Goal: Complete application form

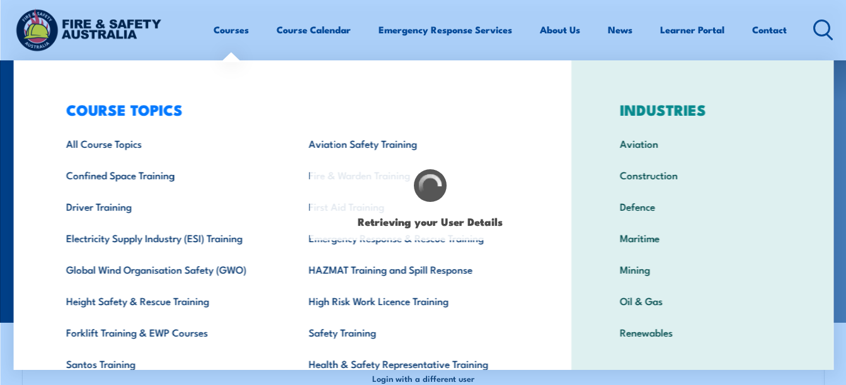
select select "Ms"
type input "[PERSON_NAME]"
type input "Joy"
type input "Devi"
type input "[DATE]"
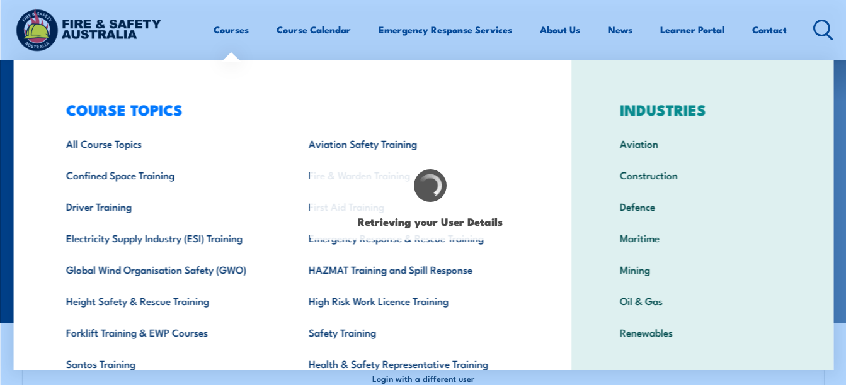
type input "87P8D3PNSR"
select select "F"
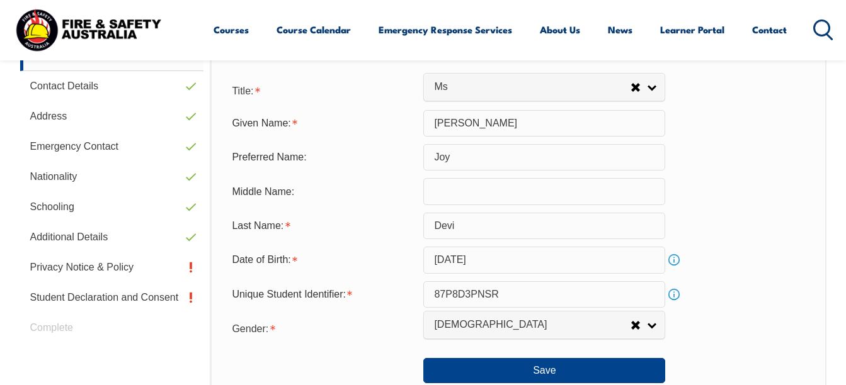
scroll to position [462, 0]
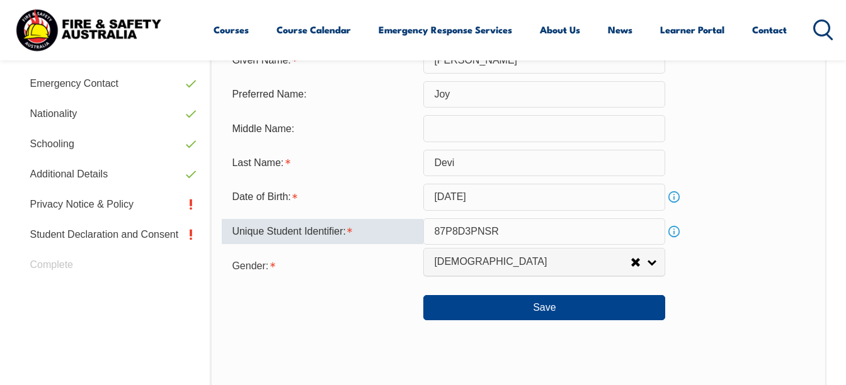
drag, startPoint x: 426, startPoint y: 226, endPoint x: 489, endPoint y: 223, distance: 62.4
click at [489, 223] on input "87P8D3PNSR" at bounding box center [544, 232] width 242 height 26
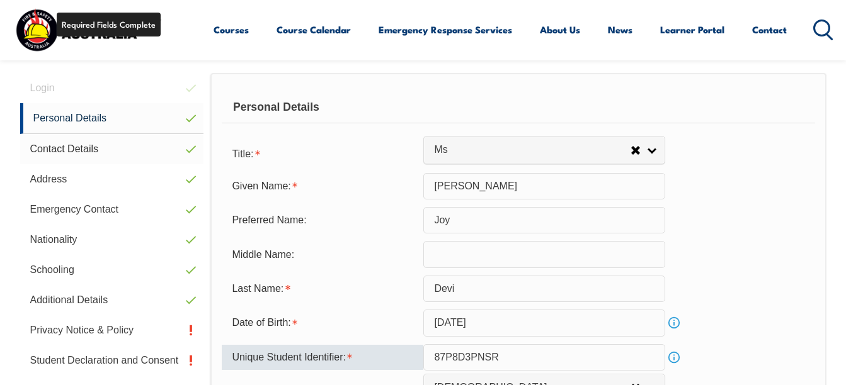
click at [122, 155] on link "Contact Details" at bounding box center [112, 149] width 184 height 30
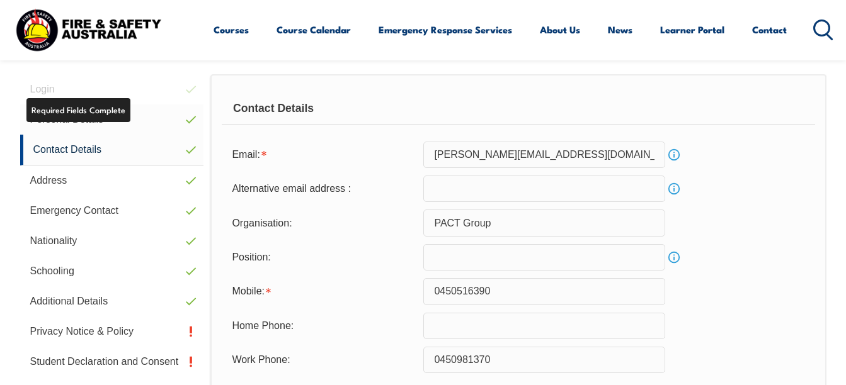
scroll to position [305, 0]
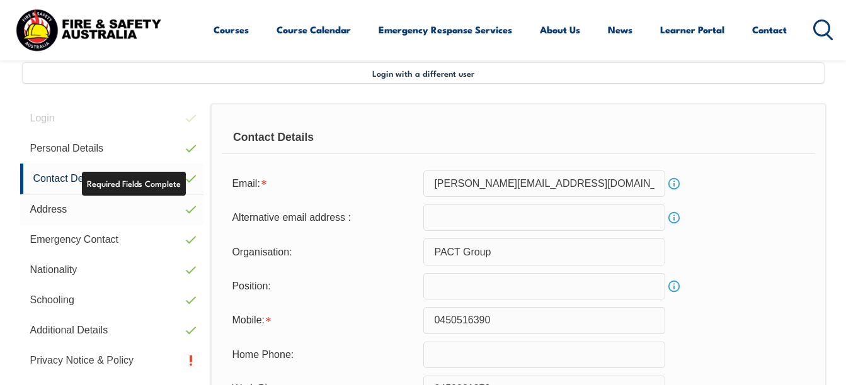
click at [167, 217] on link "Address" at bounding box center [112, 210] width 184 height 30
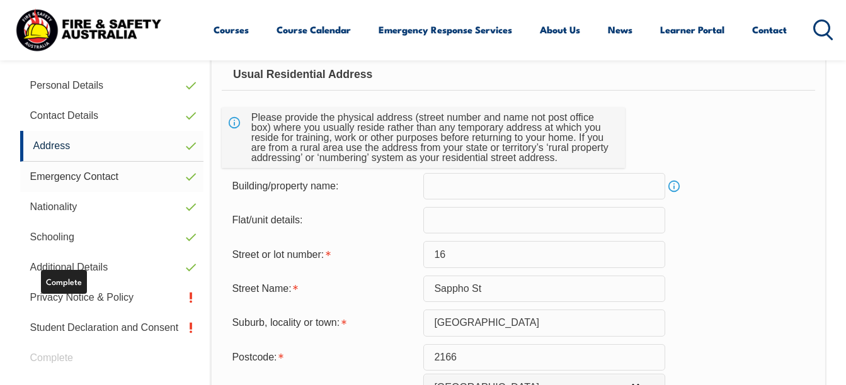
click at [128, 187] on link "Emergency Contact" at bounding box center [112, 177] width 184 height 30
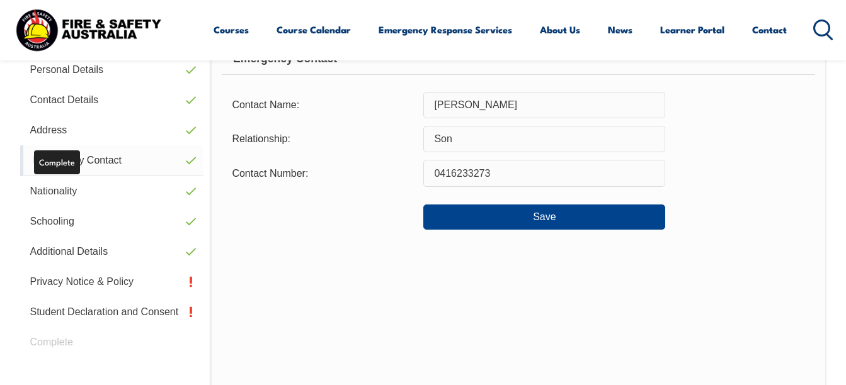
scroll to position [414, 0]
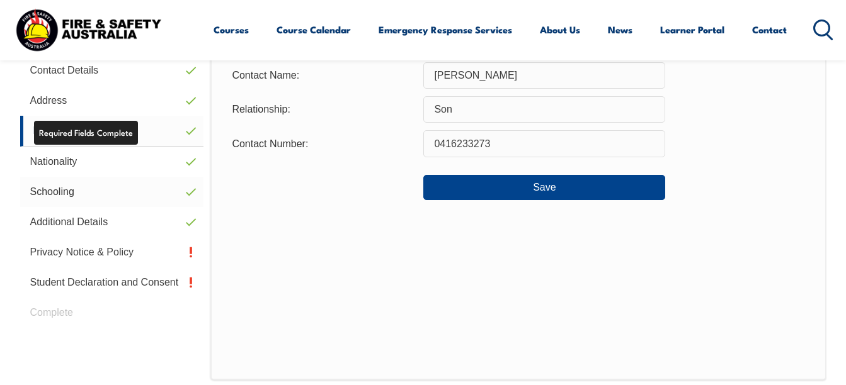
click at [123, 187] on link "Schooling" at bounding box center [112, 192] width 184 height 30
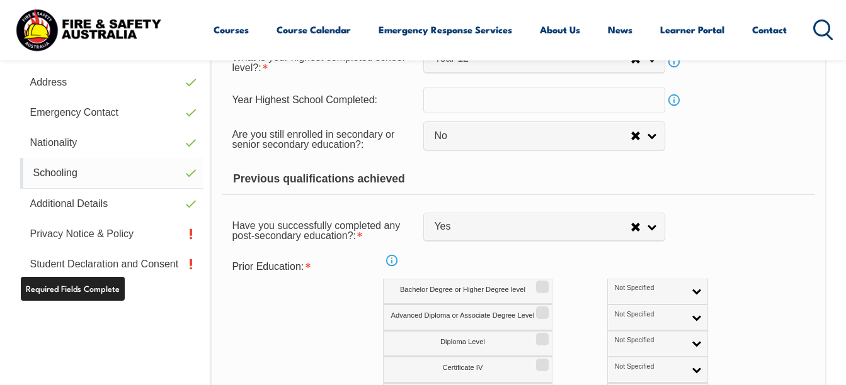
scroll to position [431, 0]
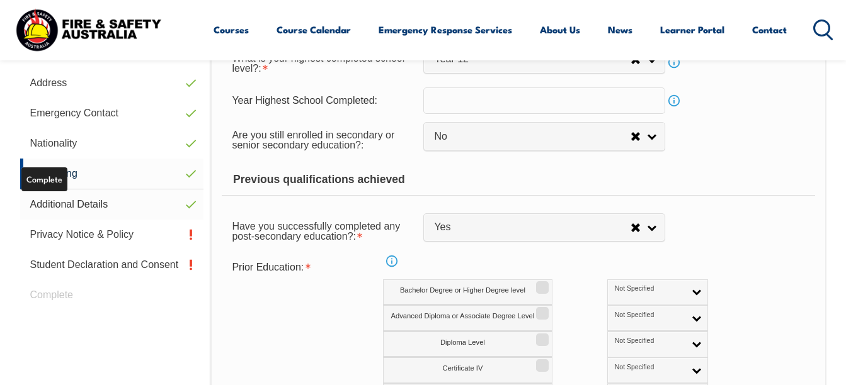
click at [114, 203] on link "Additional Details" at bounding box center [112, 205] width 184 height 30
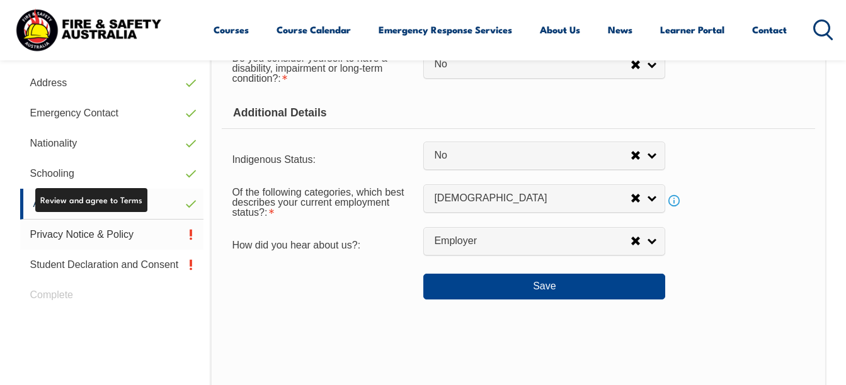
click at [115, 224] on link "Privacy Notice & Policy" at bounding box center [112, 235] width 184 height 30
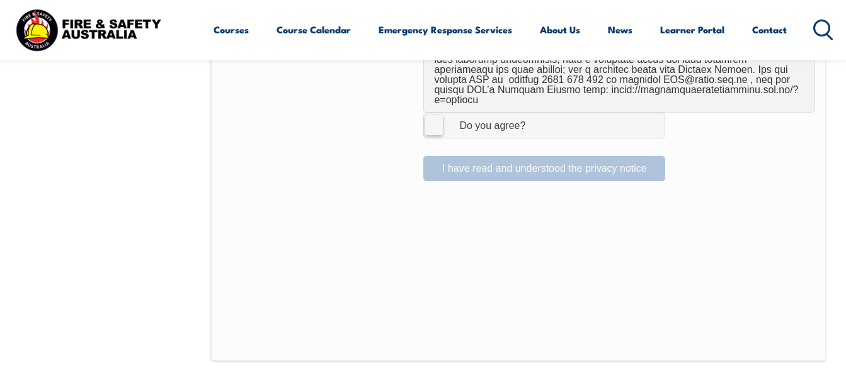
scroll to position [842, 0]
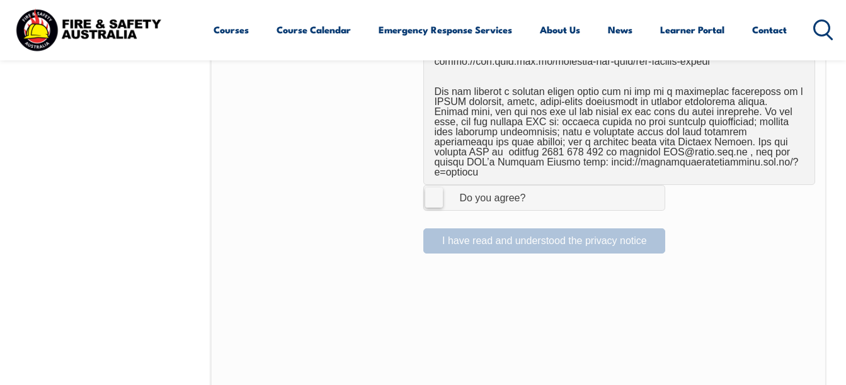
click at [426, 185] on label "I Agree Do you agree?" at bounding box center [544, 197] width 242 height 25
click at [535, 186] on input "I Agree Do you agree?" at bounding box center [545, 198] width 21 height 24
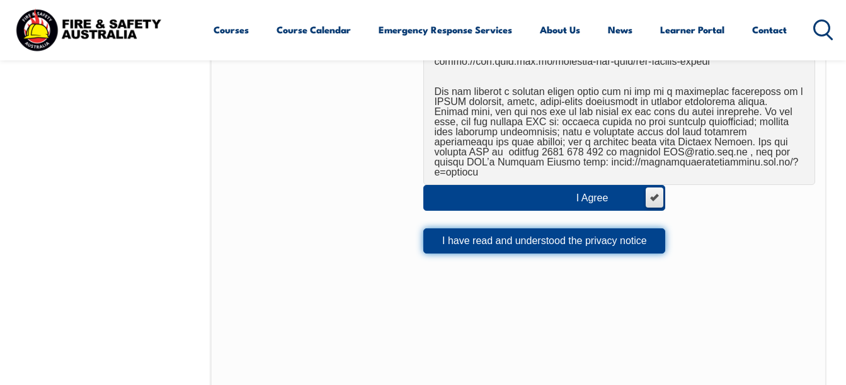
click at [456, 229] on button "I have read and understood the privacy notice" at bounding box center [544, 241] width 242 height 25
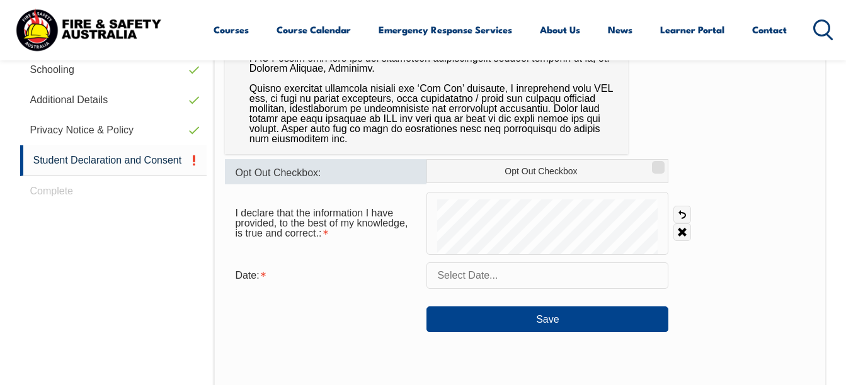
scroll to position [557, 0]
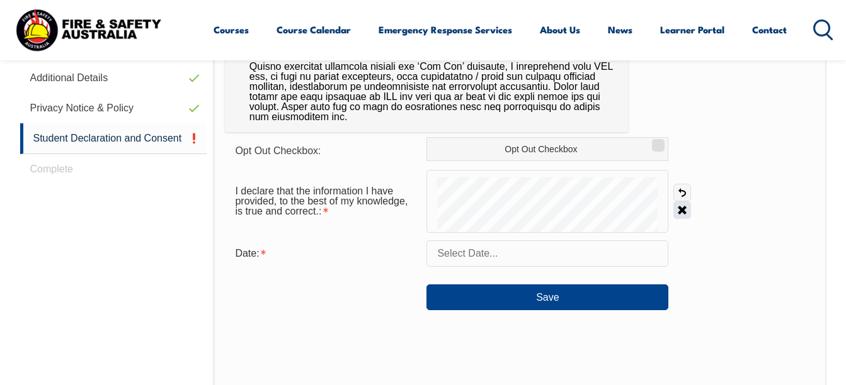
click at [680, 207] on link "Clear" at bounding box center [682, 211] width 18 height 18
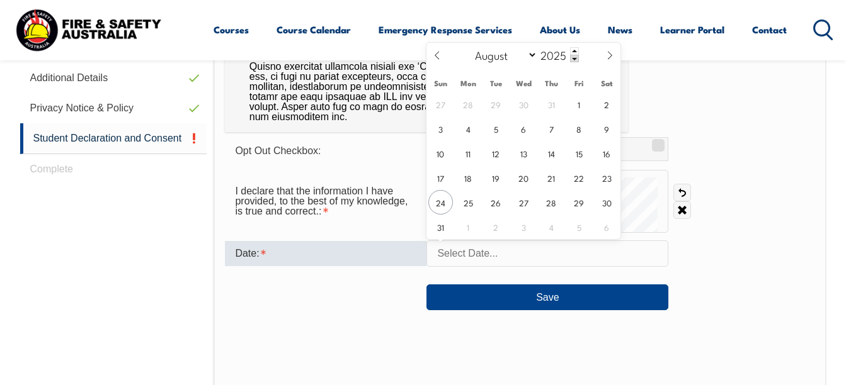
click at [479, 256] on input "text" at bounding box center [547, 254] width 242 height 26
click at [447, 209] on span "24" at bounding box center [440, 202] width 25 height 25
type input "[DATE]"
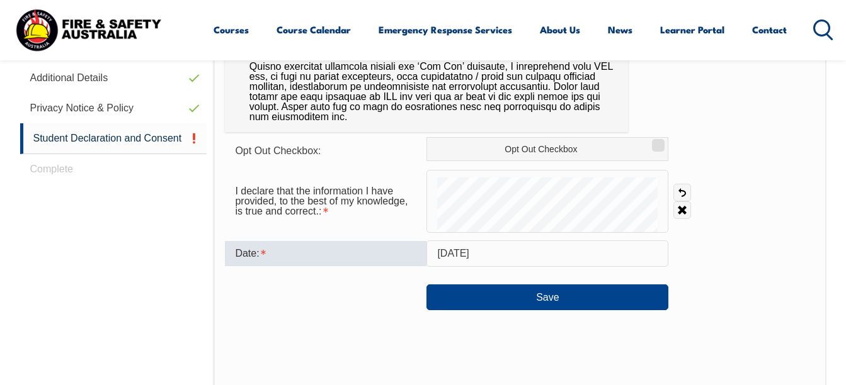
click at [511, 311] on div "Opt Out Checkbox: Opt Out Checkbox I declare that the information I have provid…" at bounding box center [520, 170] width 612 height 639
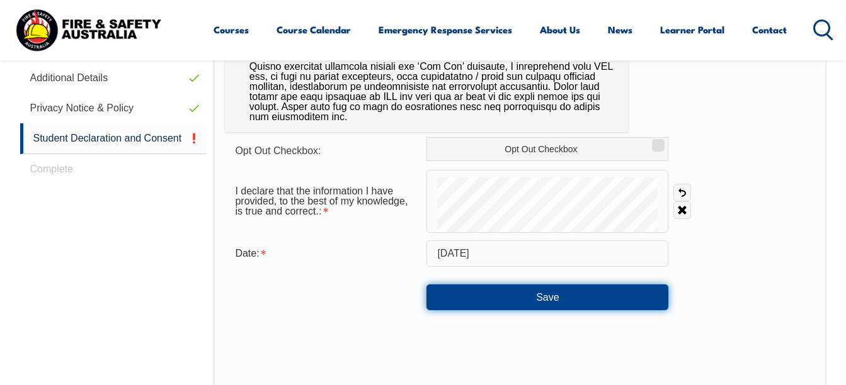
click at [504, 299] on button "Save" at bounding box center [547, 297] width 242 height 25
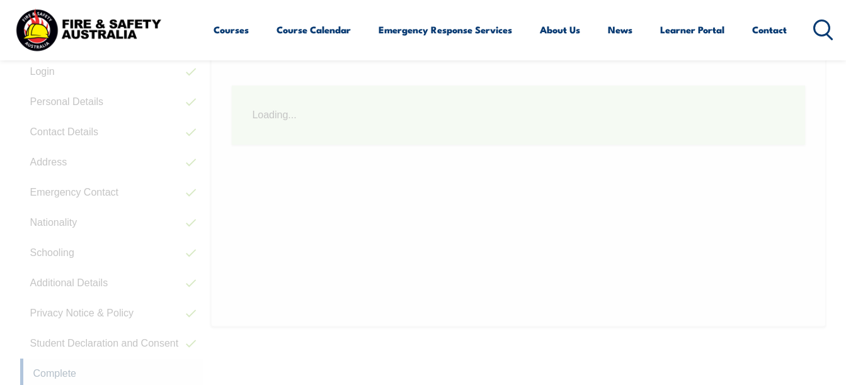
scroll to position [305, 0]
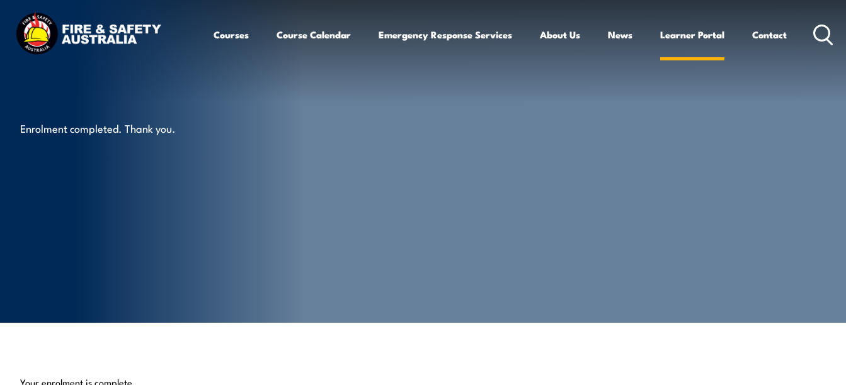
click at [699, 26] on link "Learner Portal" at bounding box center [692, 35] width 64 height 30
